Goal: Task Accomplishment & Management: Use online tool/utility

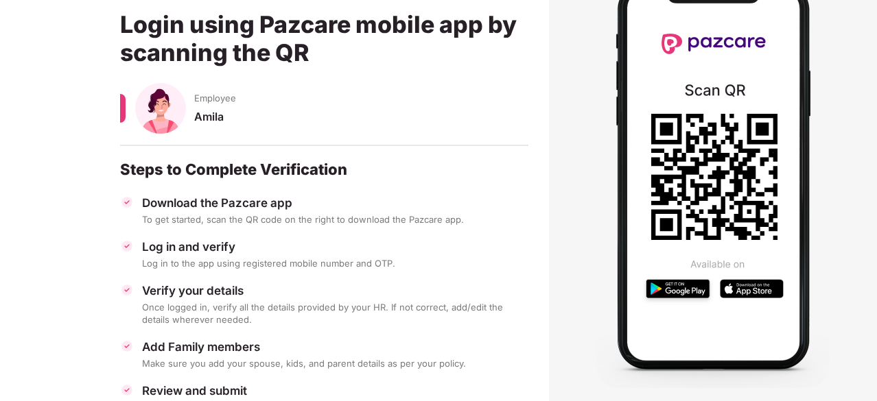
scroll to position [32, 0]
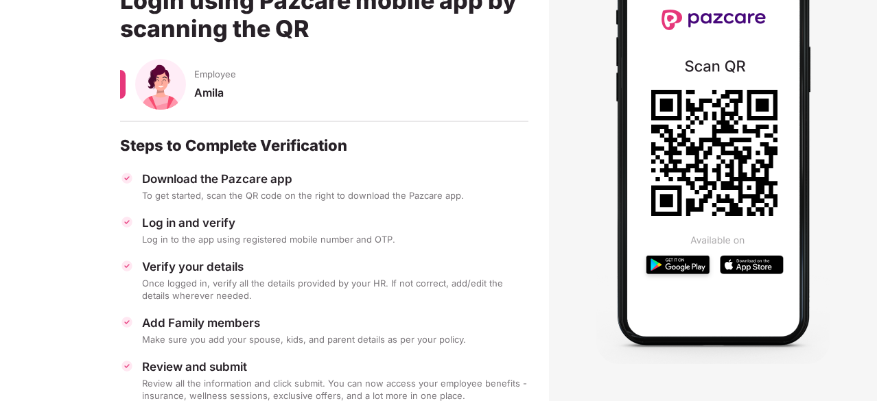
scroll to position [169, 0]
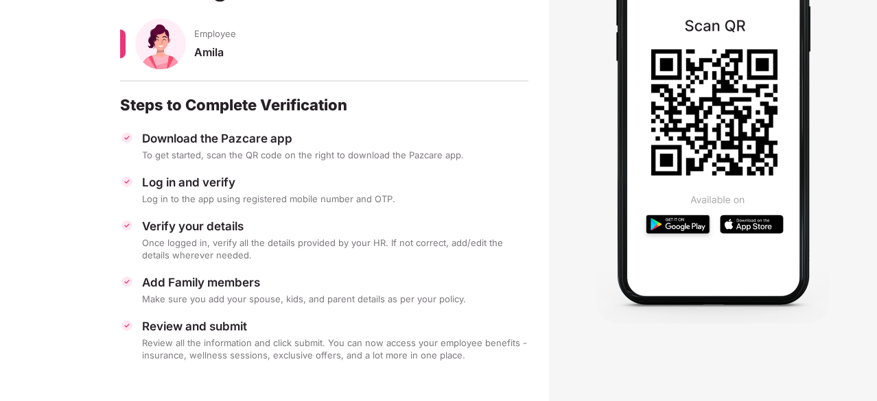
click at [423, 43] on div "Employee Amila" at bounding box center [324, 57] width 408 height 77
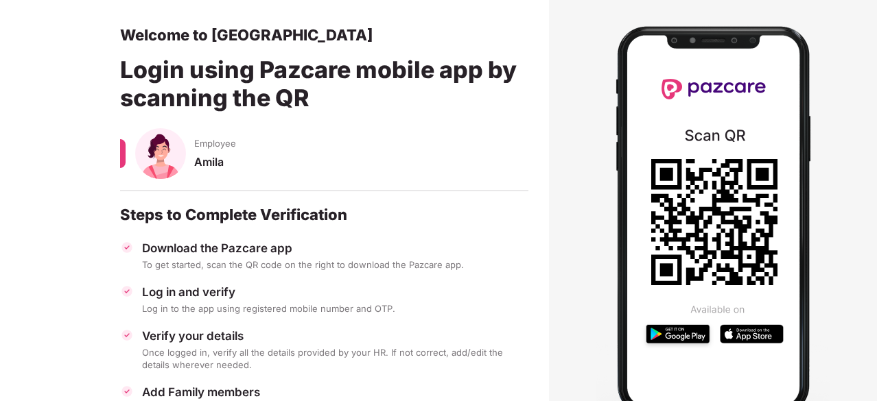
scroll to position [0, 0]
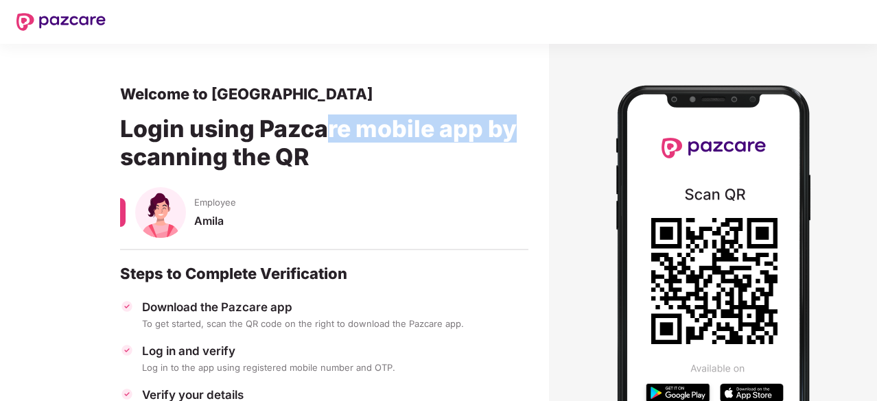
drag, startPoint x: 328, startPoint y: 130, endPoint x: 520, endPoint y: 132, distance: 192.1
click at [520, 132] on div "Login using Pazcare mobile app by scanning the QR" at bounding box center [324, 146] width 408 height 84
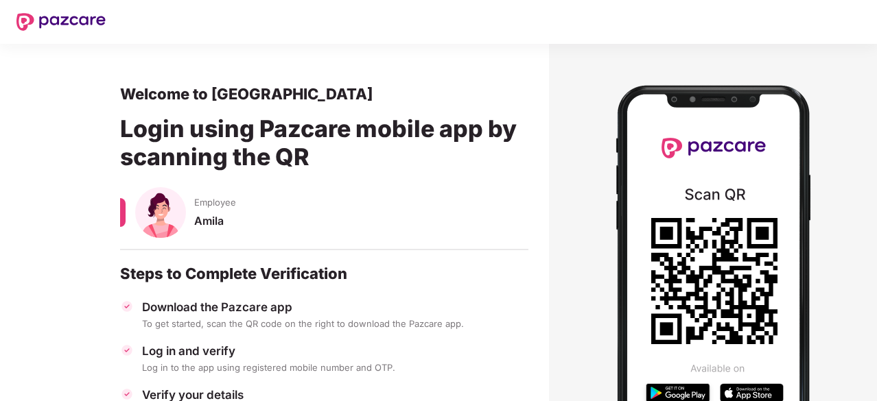
click at [508, 158] on div "Login using Pazcare mobile app by scanning the QR" at bounding box center [324, 146] width 408 height 84
click at [626, 51] on section at bounding box center [713, 280] width 328 height 472
